Goal: Find contact information: Find contact information

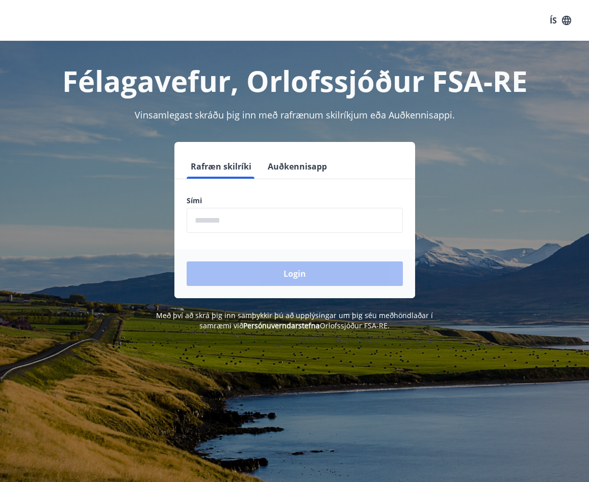
click at [262, 214] on input "phone" at bounding box center [295, 220] width 216 height 25
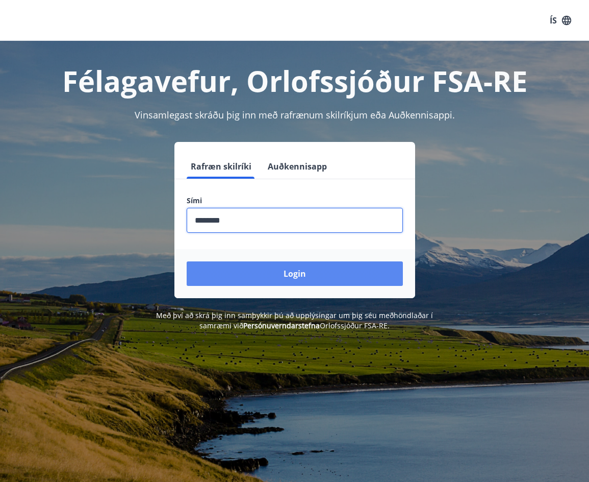
type input "********"
click at [312, 275] on button "Login" at bounding box center [295, 273] width 216 height 24
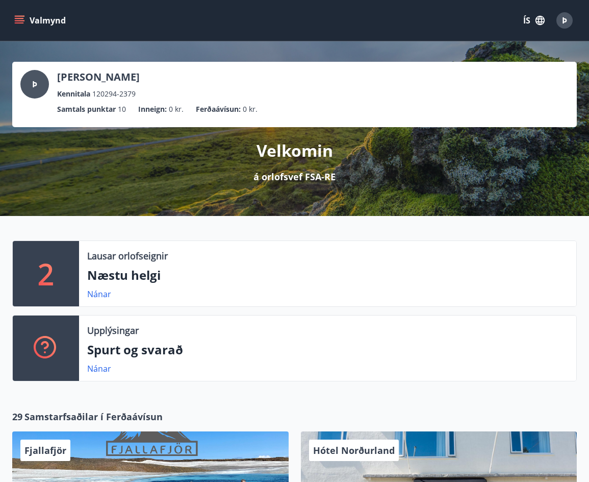
click at [49, 20] on button "Valmynd" at bounding box center [41, 20] width 58 height 18
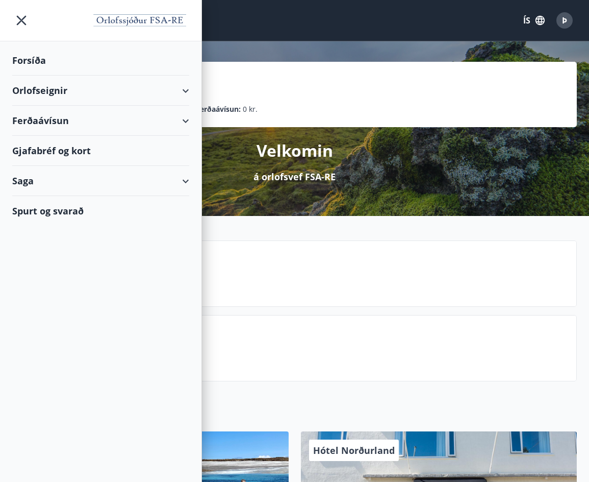
click at [38, 151] on div "Gjafabréf og kort" at bounding box center [100, 151] width 177 height 30
click at [89, 63] on div "Forsíða" at bounding box center [100, 60] width 177 height 30
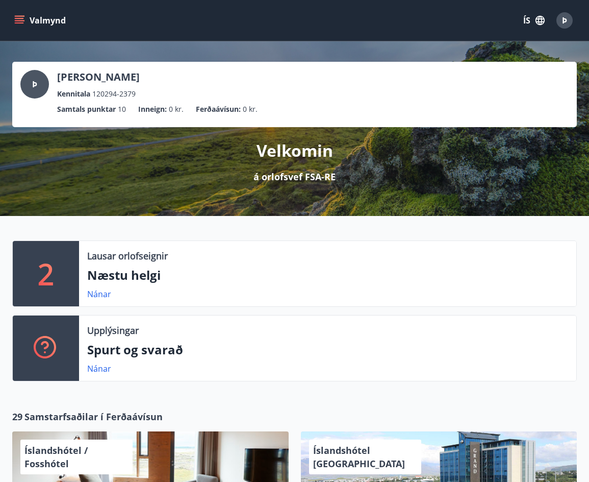
click at [562, 19] on span "Þ" at bounding box center [564, 20] width 5 height 11
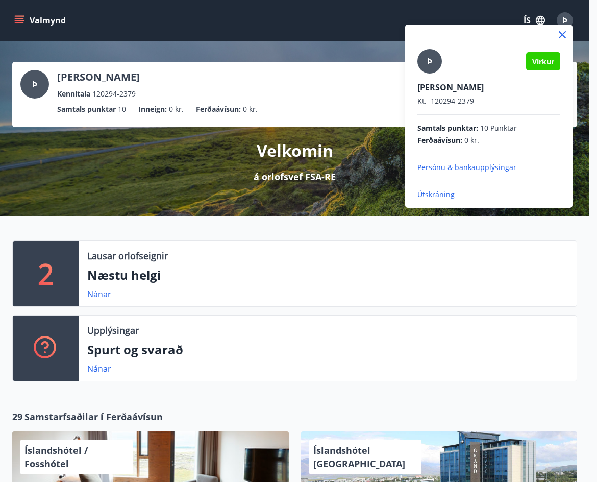
click at [18, 12] on div at bounding box center [298, 241] width 597 height 482
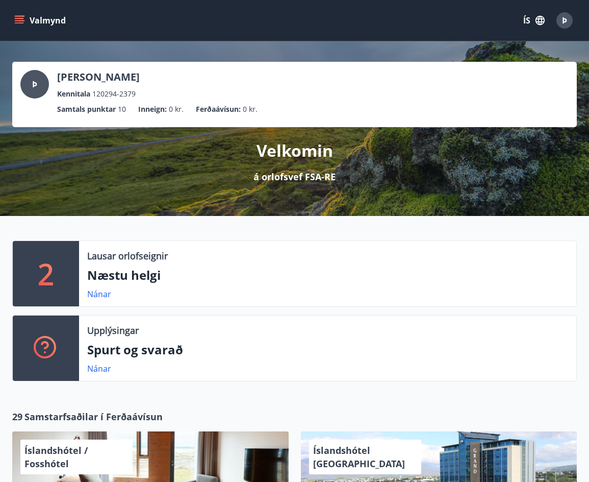
click at [18, 21] on icon "menu" at bounding box center [19, 20] width 10 height 10
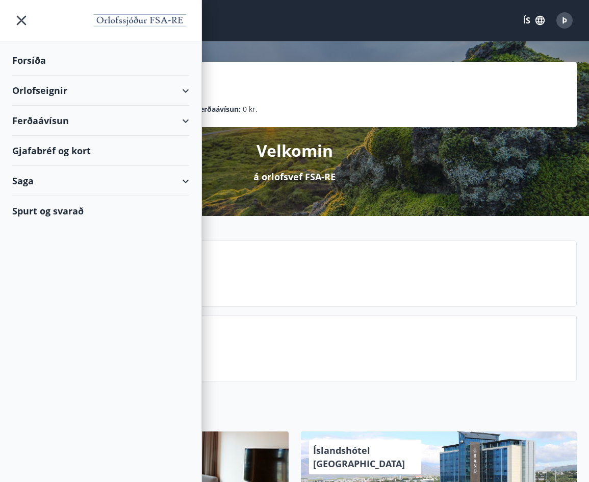
click at [182, 182] on div "Saga" at bounding box center [100, 181] width 177 height 30
click at [29, 181] on div "Saga" at bounding box center [100, 181] width 177 height 30
click at [32, 270] on div "Punktar" at bounding box center [100, 270] width 161 height 21
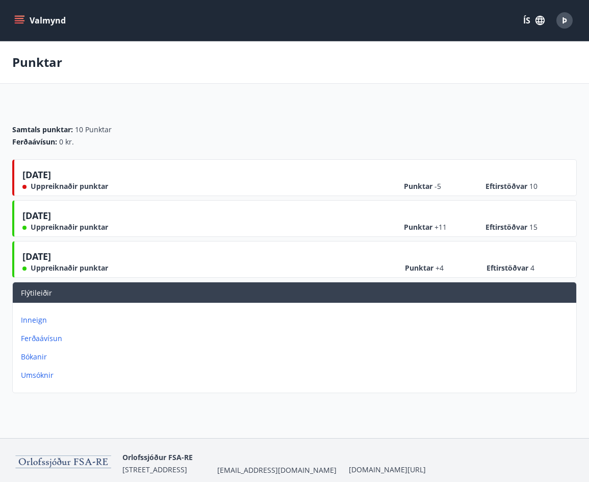
scroll to position [42, 0]
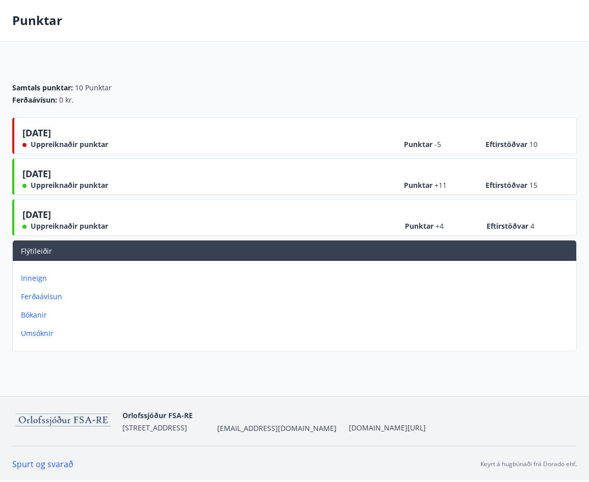
click at [41, 277] on p "Inneign" at bounding box center [297, 278] width 552 height 10
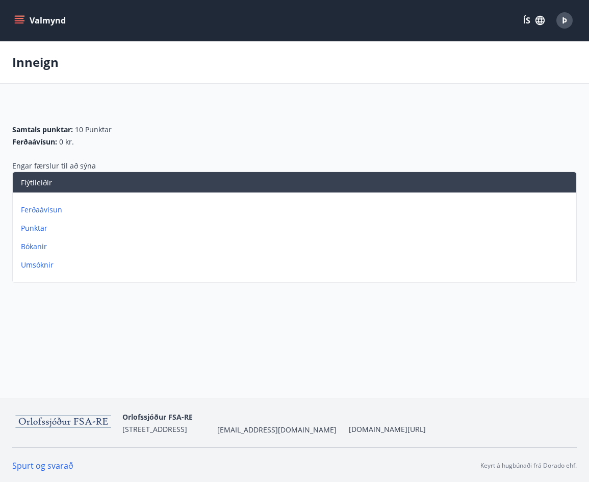
click at [39, 228] on p "Punktar" at bounding box center [297, 228] width 552 height 10
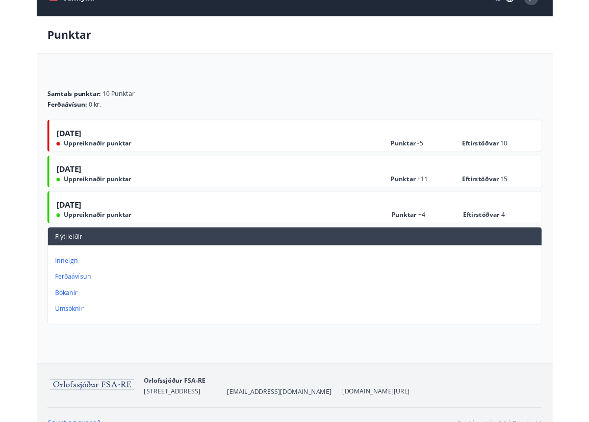
scroll to position [42, 0]
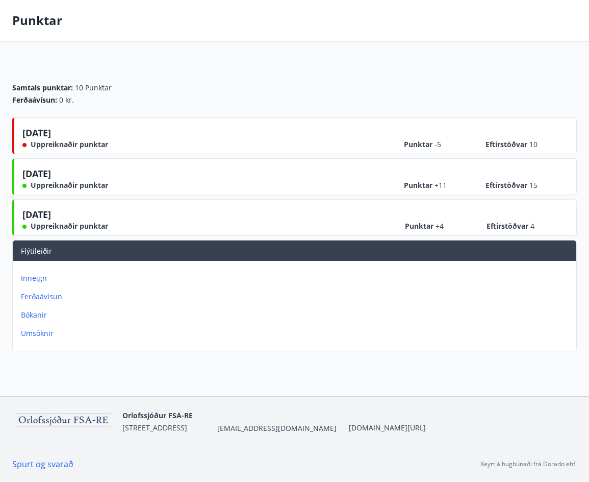
click at [241, 450] on div "Spurt og svarað Keyrt á hugbúnaði frá Dorado ehf." at bounding box center [294, 463] width 565 height 36
drag, startPoint x: 303, startPoint y: 429, endPoint x: 304, endPoint y: 461, distance: 32.7
click at [304, 462] on nav "Spurt og svarað Keyrt á hugbúnaði frá Dorado ehf." at bounding box center [294, 463] width 565 height 11
drag, startPoint x: 314, startPoint y: 428, endPoint x: 238, endPoint y: 428, distance: 76.5
click at [238, 428] on div "Orlofssjóður FSA-RE Bríetartúni 7, 105 Reykjavík orlofsnefnd@althingi.is orlof.…" at bounding box center [274, 421] width 304 height 24
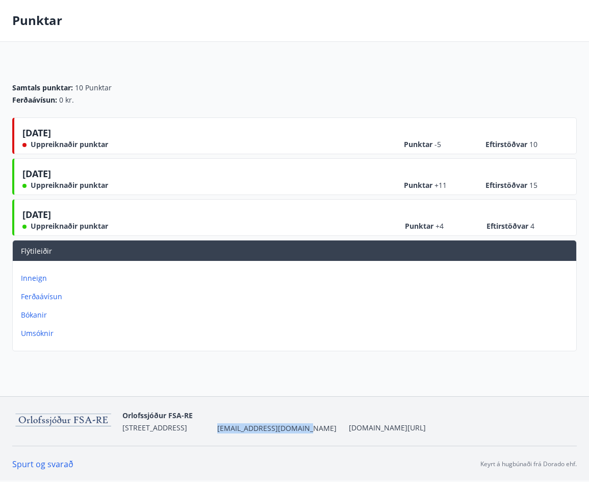
copy span "[EMAIL_ADDRESS][DOMAIN_NAME]"
click at [120, 76] on div "Samtals punktar : 10 Punktar Ferðaávísun : 0 kr." at bounding box center [294, 89] width 565 height 55
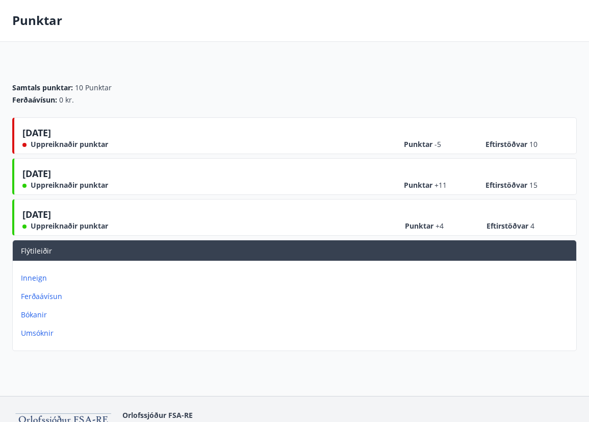
click at [583, 230] on div "Samtals punktar : 10 Punktar Ferðaávísun : 0 kr. 15.05.2025 Uppreiknaðir punkta…" at bounding box center [294, 208] width 589 height 293
